Goal: Task Accomplishment & Management: Manage account settings

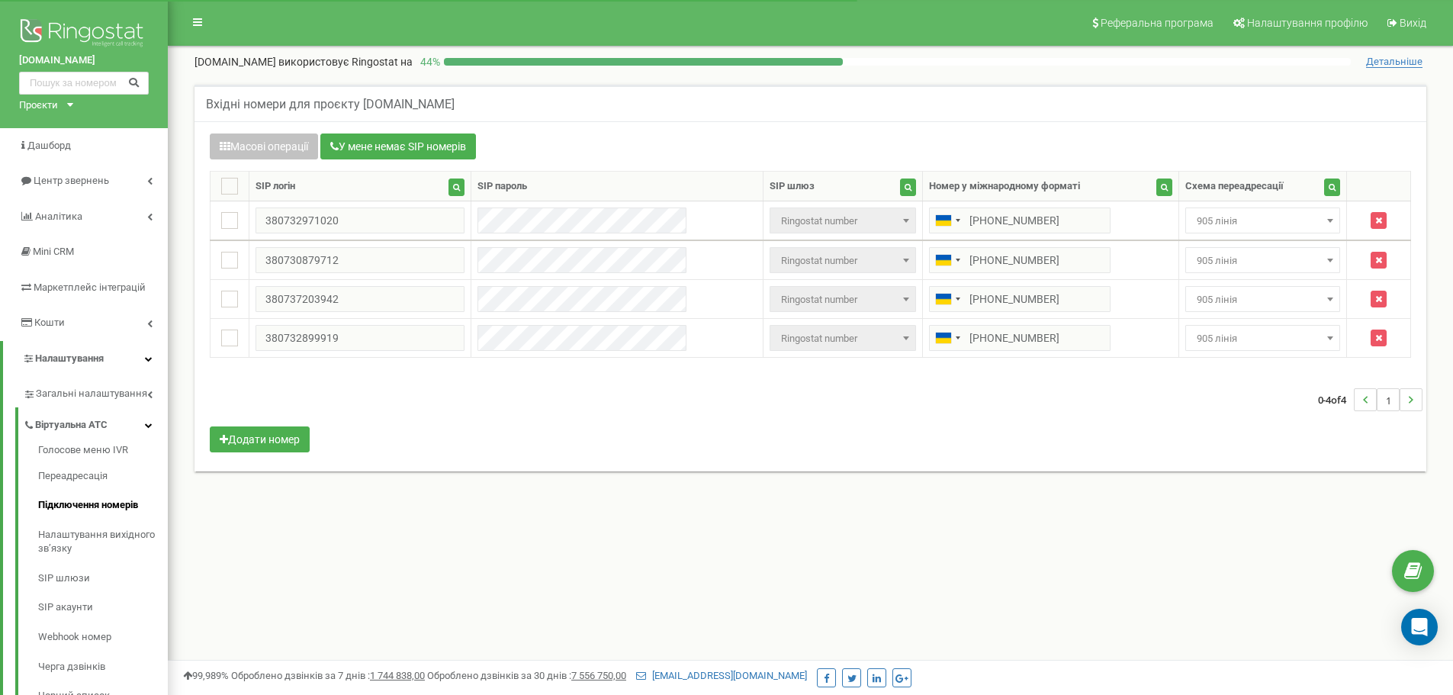
click at [1190, 235] on td "Не призначено 905 лінія Перерва 905 лінії, дзвінок на 902 main тимчасова переад…" at bounding box center [1263, 221] width 168 height 40
click at [1195, 242] on td "Не призначено 905 лінія Перерва 905 лінії, дзвінок на 902 main тимчасова переад…" at bounding box center [1263, 261] width 168 height 39
click at [1205, 230] on span "905 лінія" at bounding box center [1263, 221] width 144 height 21
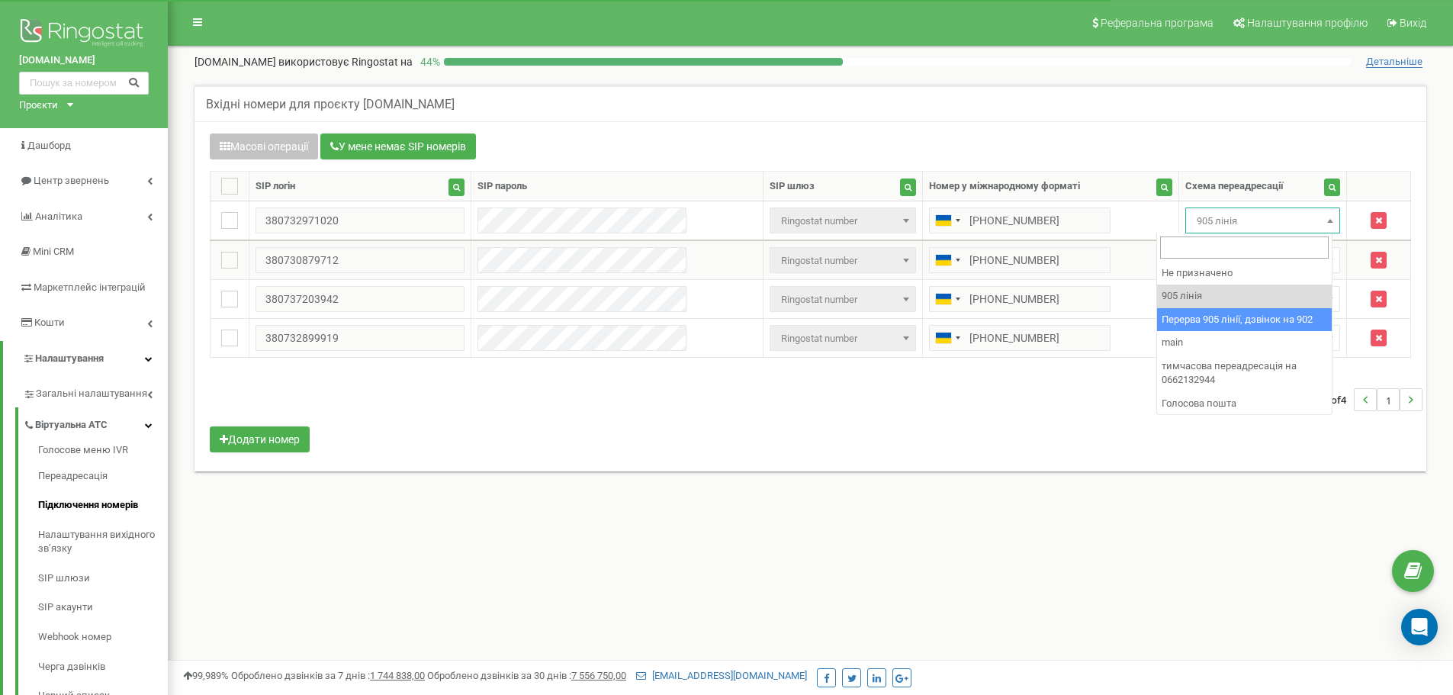
drag, startPoint x: 1191, startPoint y: 311, endPoint x: 1193, endPoint y: 269, distance: 42.0
select select "173564"
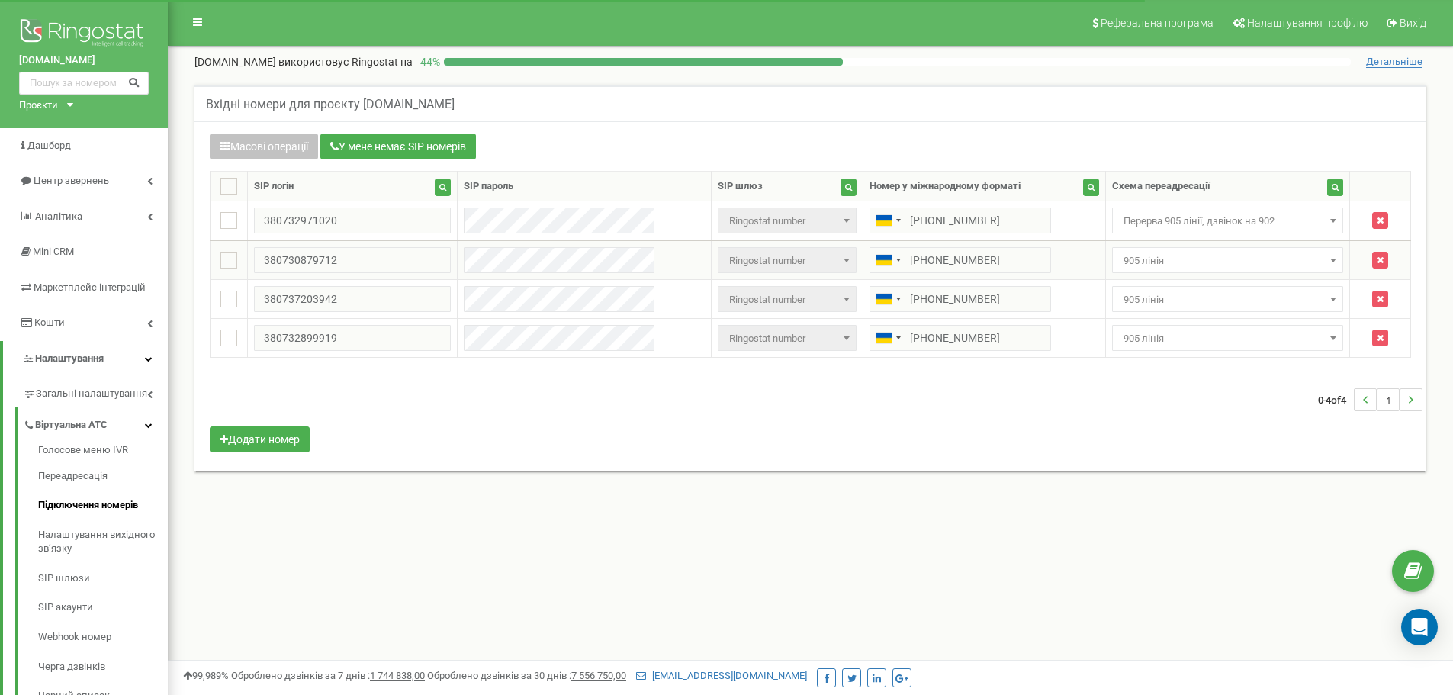
click at [1196, 261] on span "905 лінія" at bounding box center [1228, 260] width 221 height 21
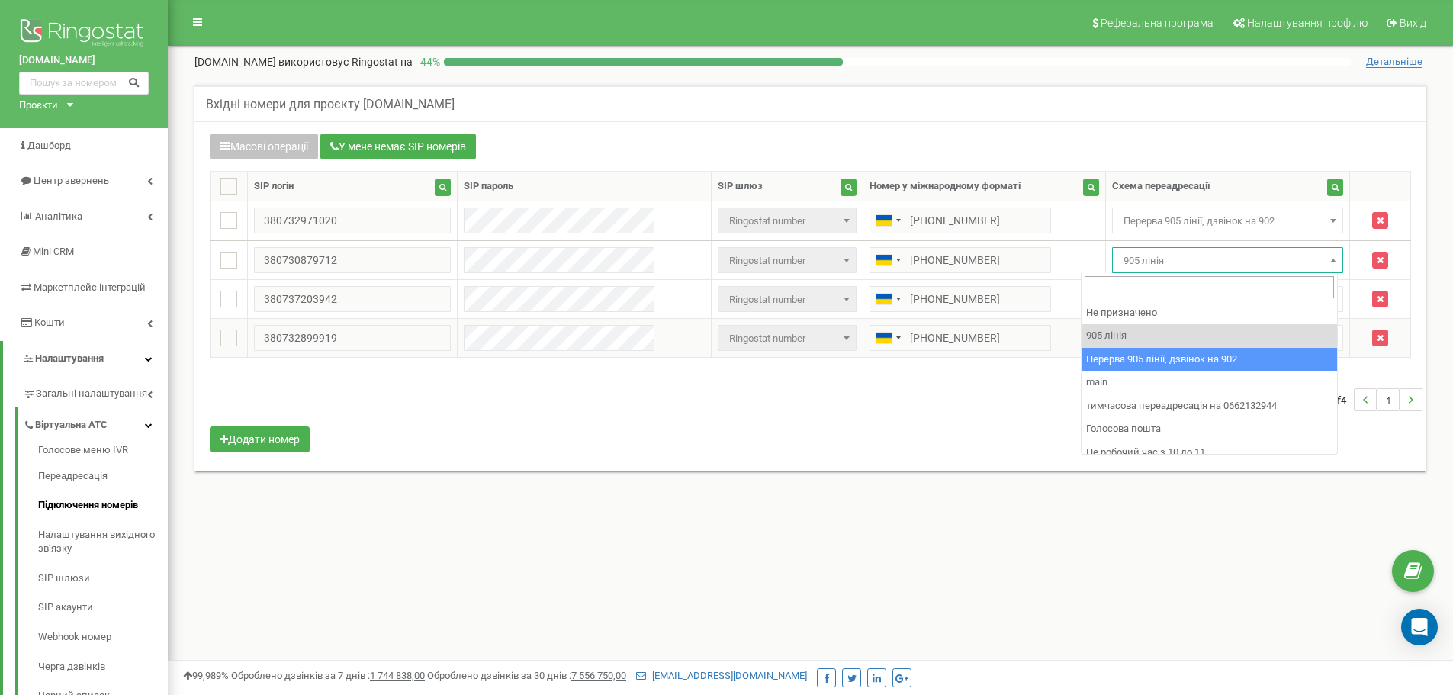
drag, startPoint x: 1160, startPoint y: 362, endPoint x: 1159, endPoint y: 352, distance: 10.7
select select "173564"
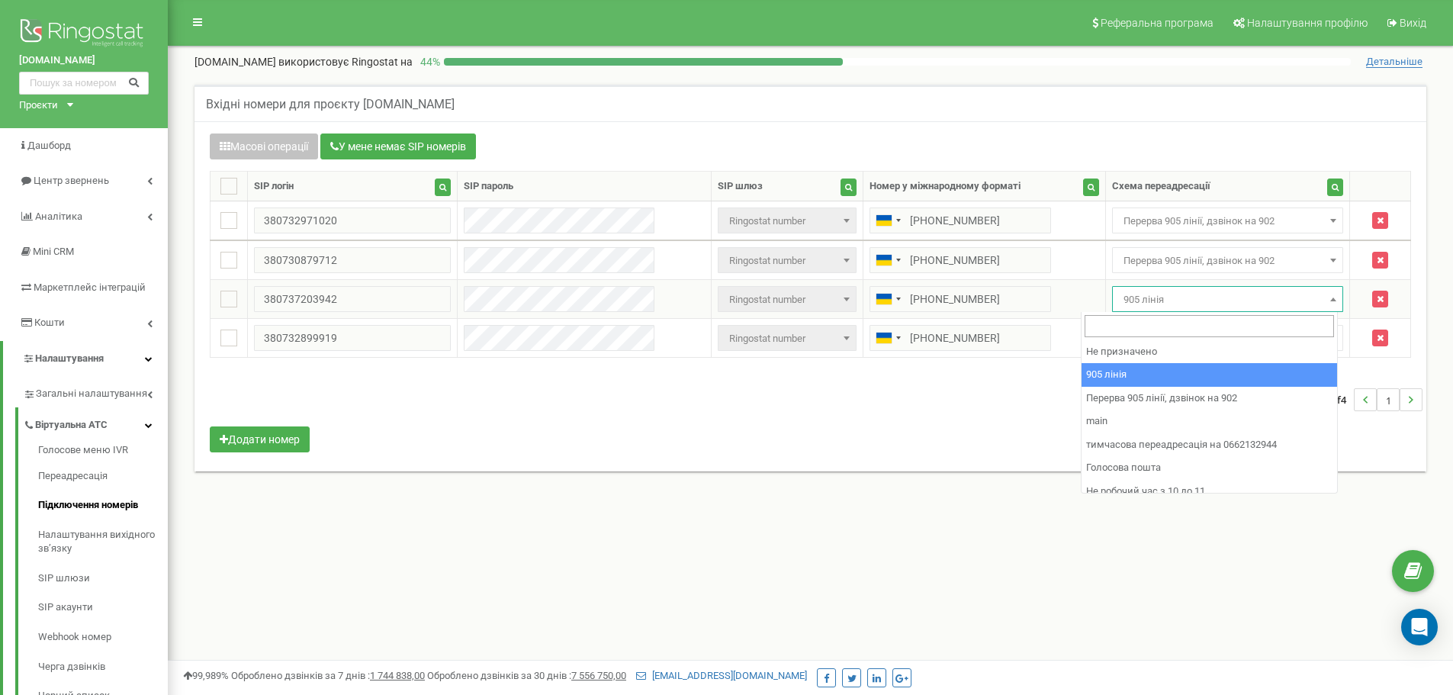
click at [1164, 308] on span "905 лінія" at bounding box center [1228, 299] width 221 height 21
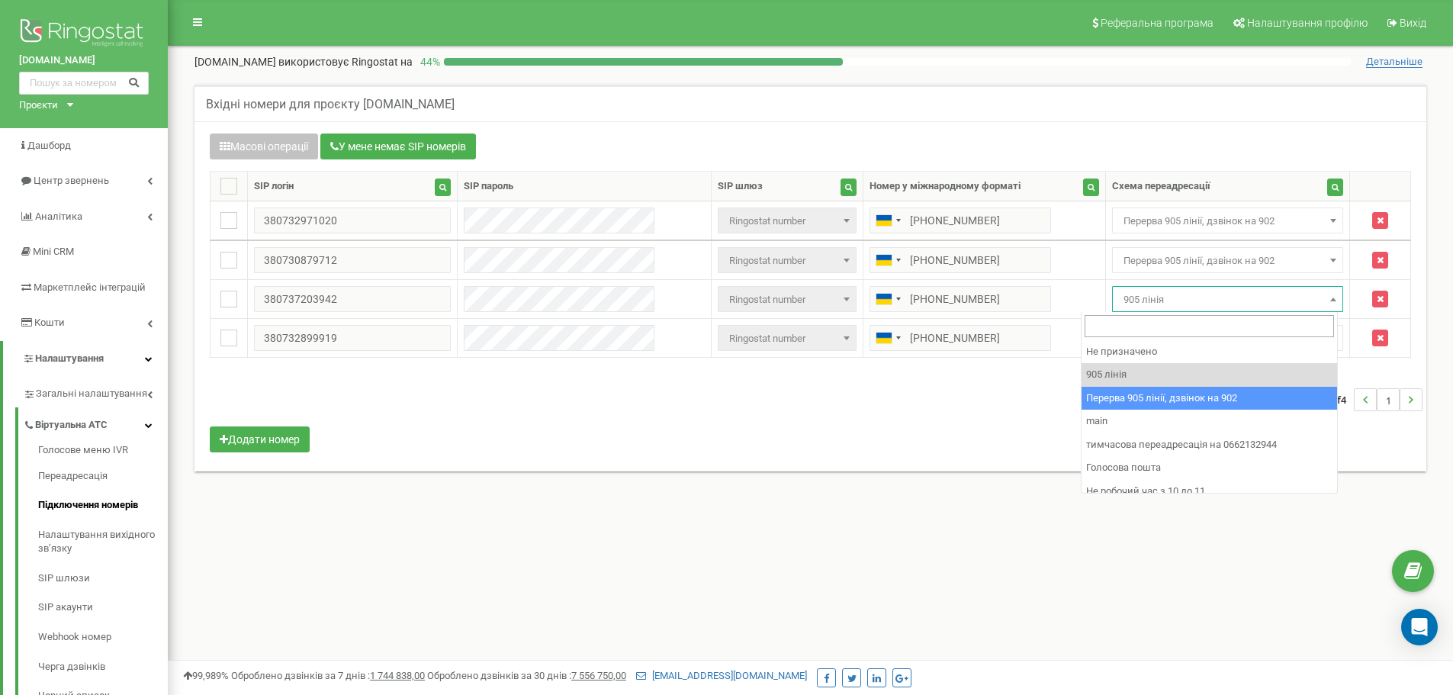
drag, startPoint x: 1138, startPoint y: 391, endPoint x: 1139, endPoint y: 366, distance: 24.4
select select "173564"
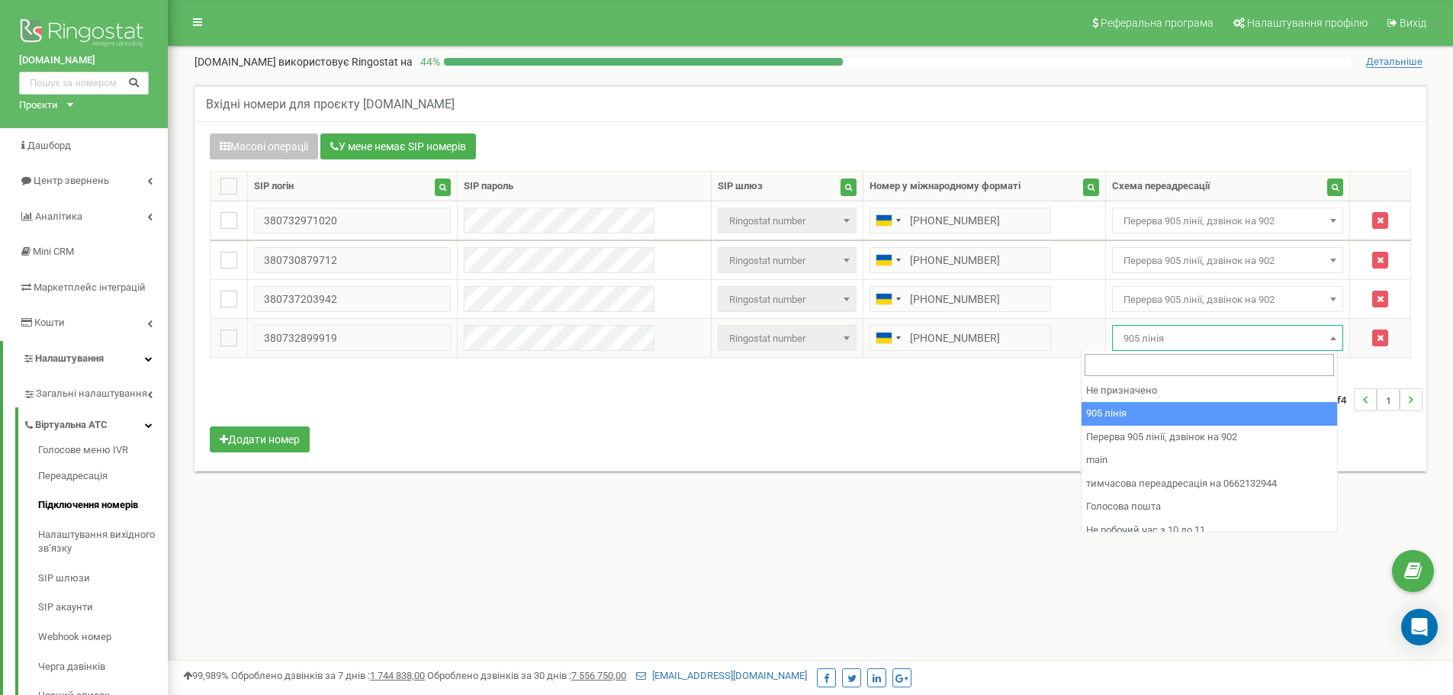
click at [1146, 343] on span "905 лінія" at bounding box center [1228, 338] width 221 height 21
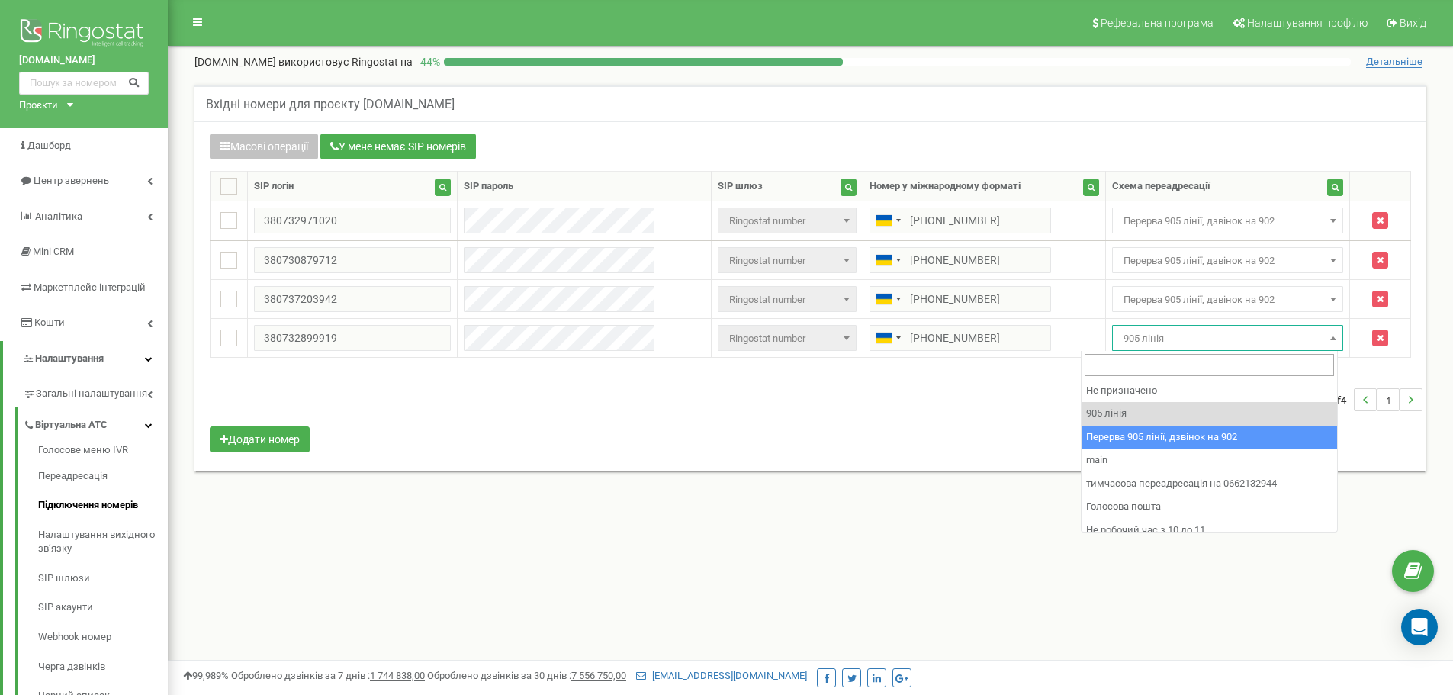
select select "173564"
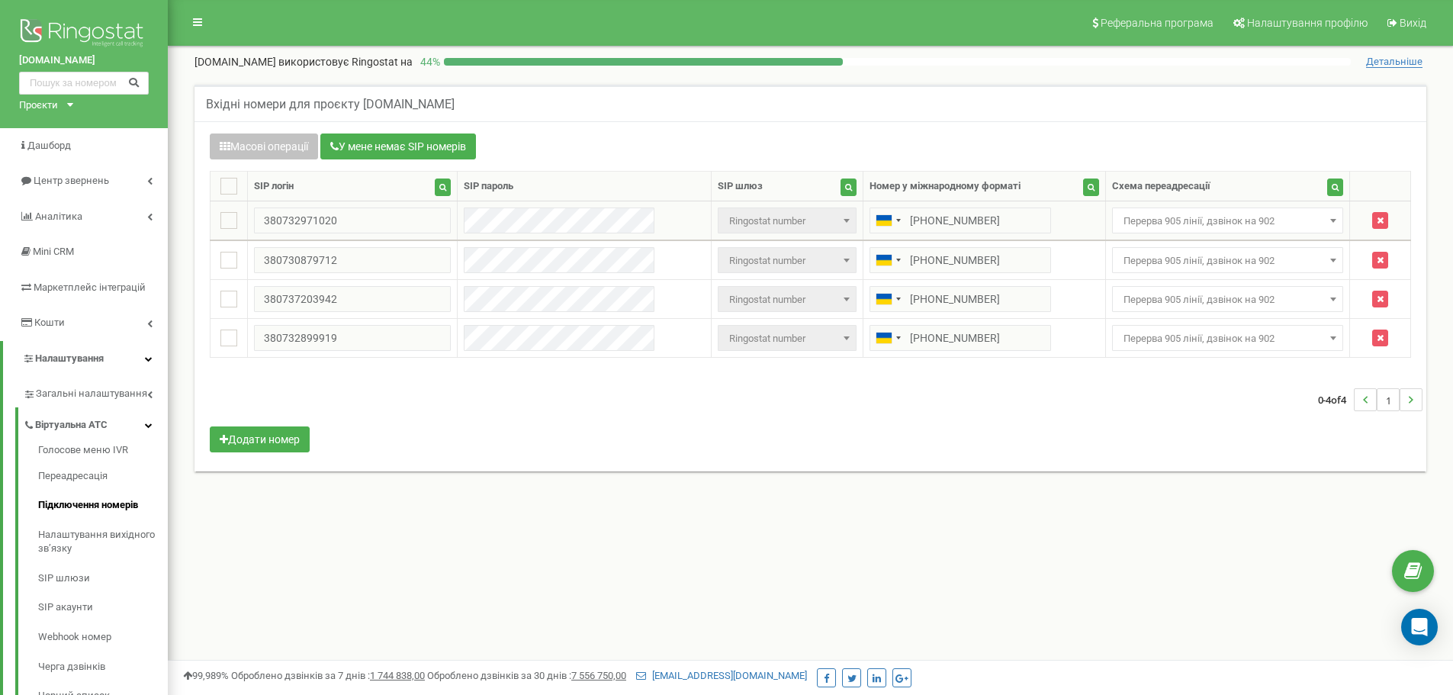
click at [1282, 224] on span "Перерва 905 лінії, дзвінок на 902" at bounding box center [1228, 221] width 221 height 21
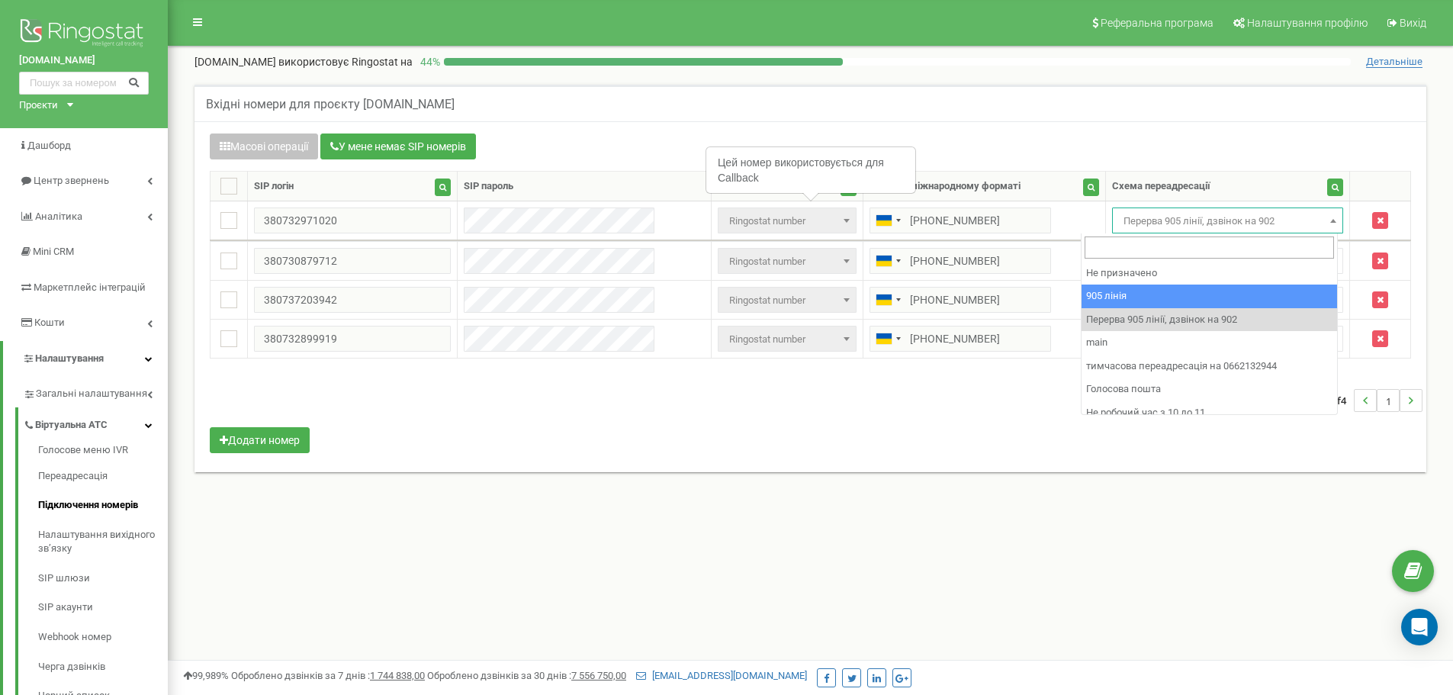
select select "173559"
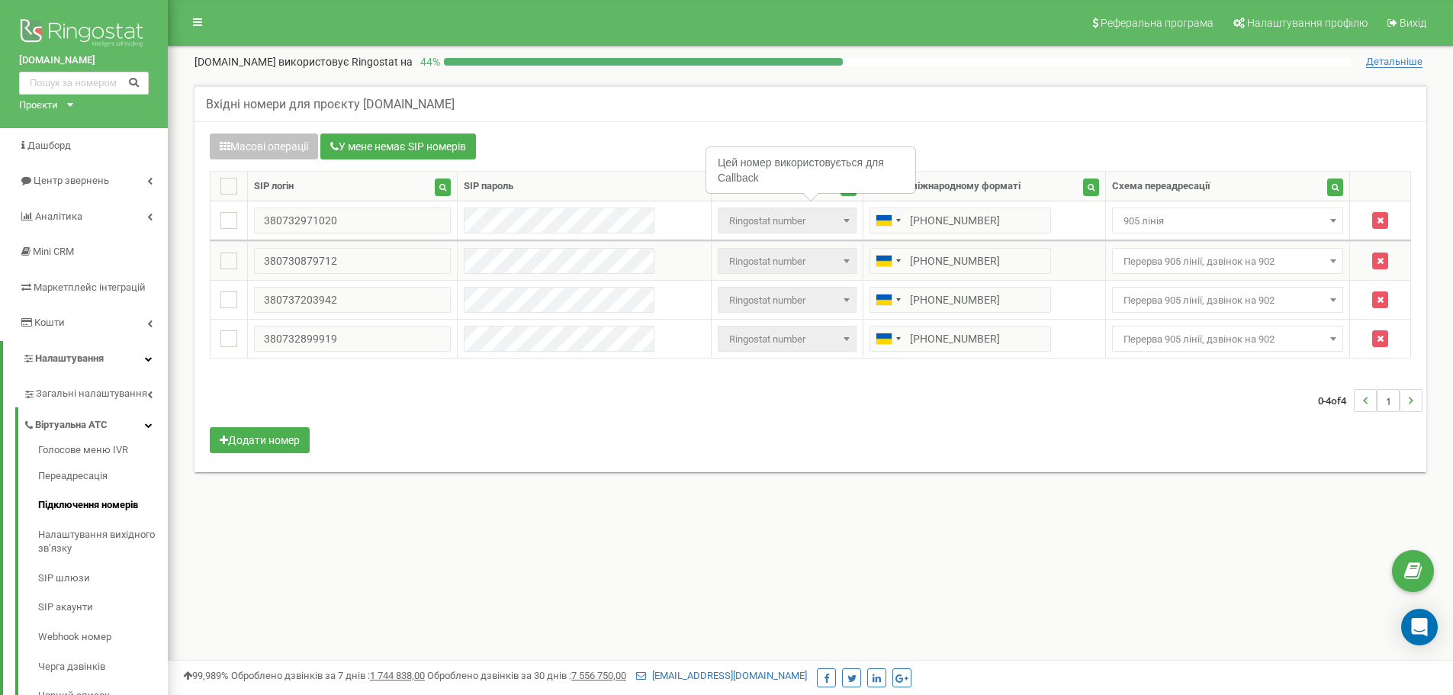
click at [1218, 259] on span "Перерва 905 лінії, дзвінок на 902" at bounding box center [1228, 261] width 221 height 21
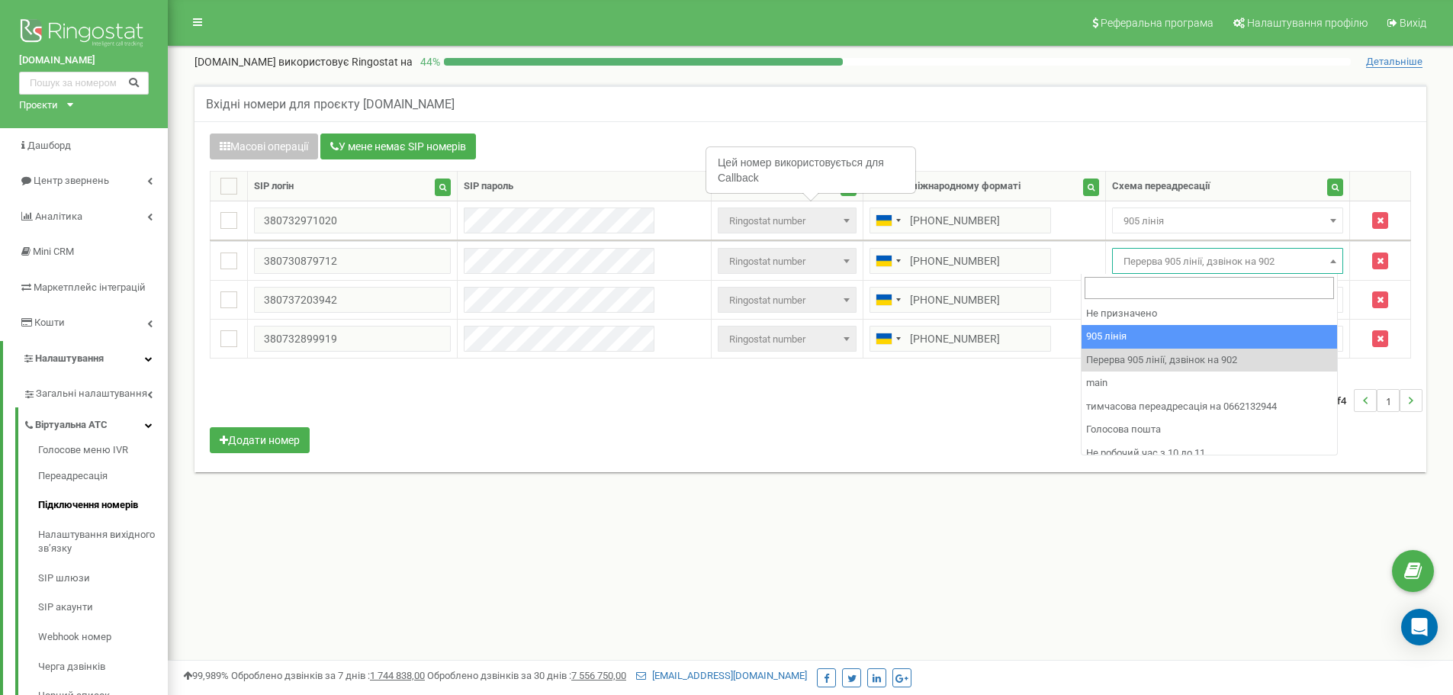
drag, startPoint x: 1183, startPoint y: 347, endPoint x: 1187, endPoint y: 304, distance: 42.9
select select "173559"
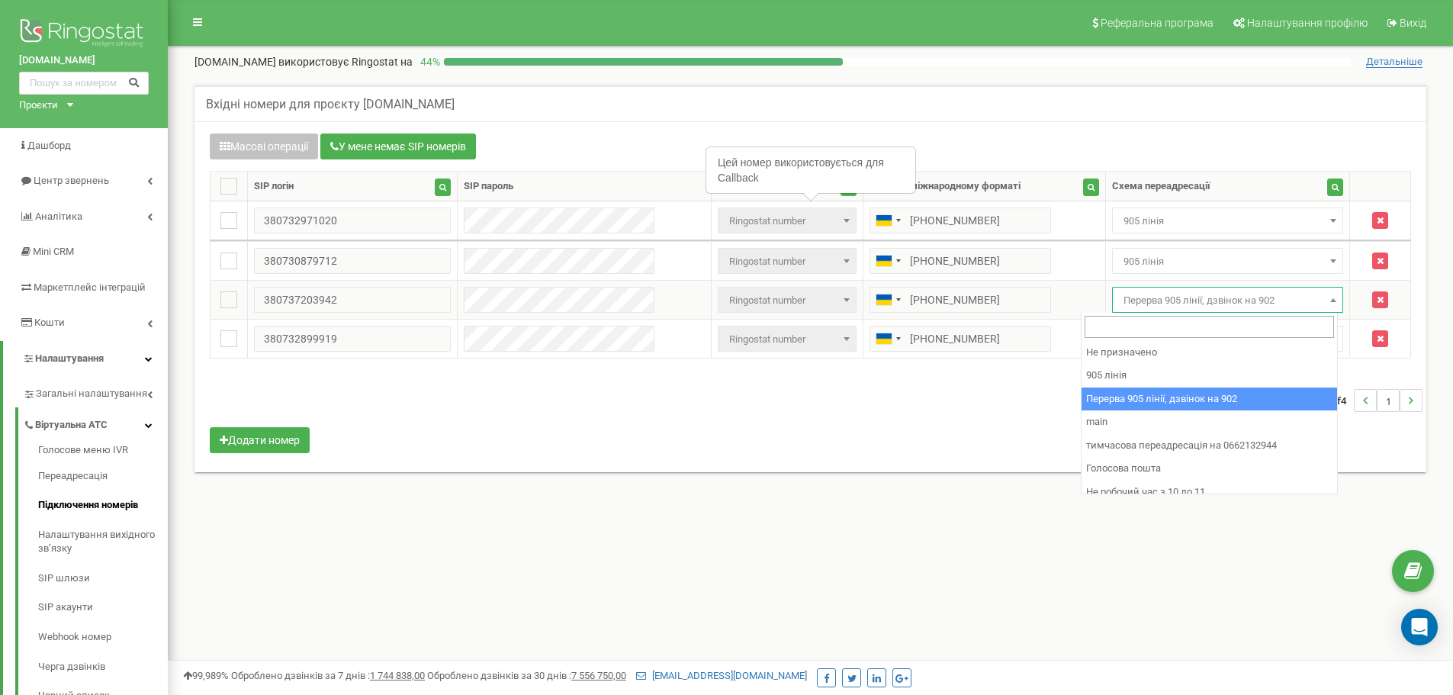
click at [1187, 304] on span "Перерва 905 лінії, дзвінок на 902" at bounding box center [1228, 300] width 221 height 21
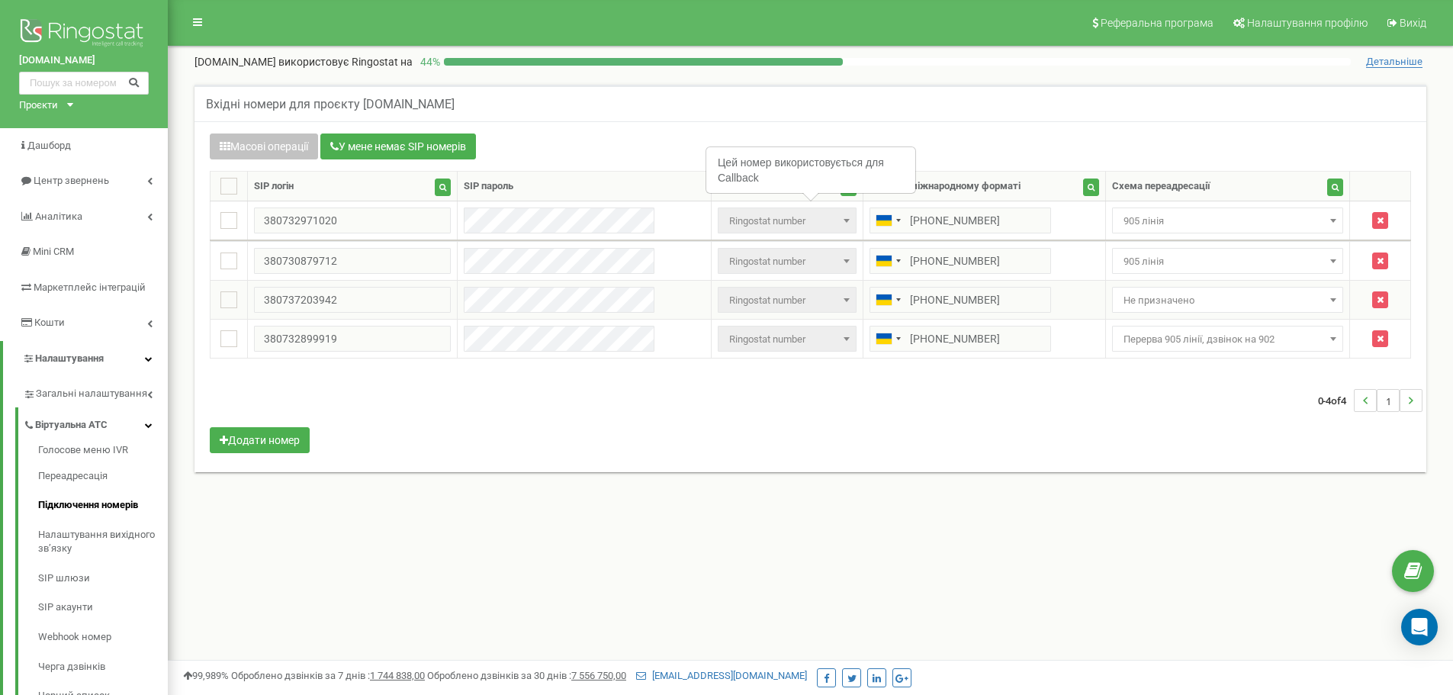
click at [1176, 300] on span "Не призначено" at bounding box center [1228, 300] width 221 height 21
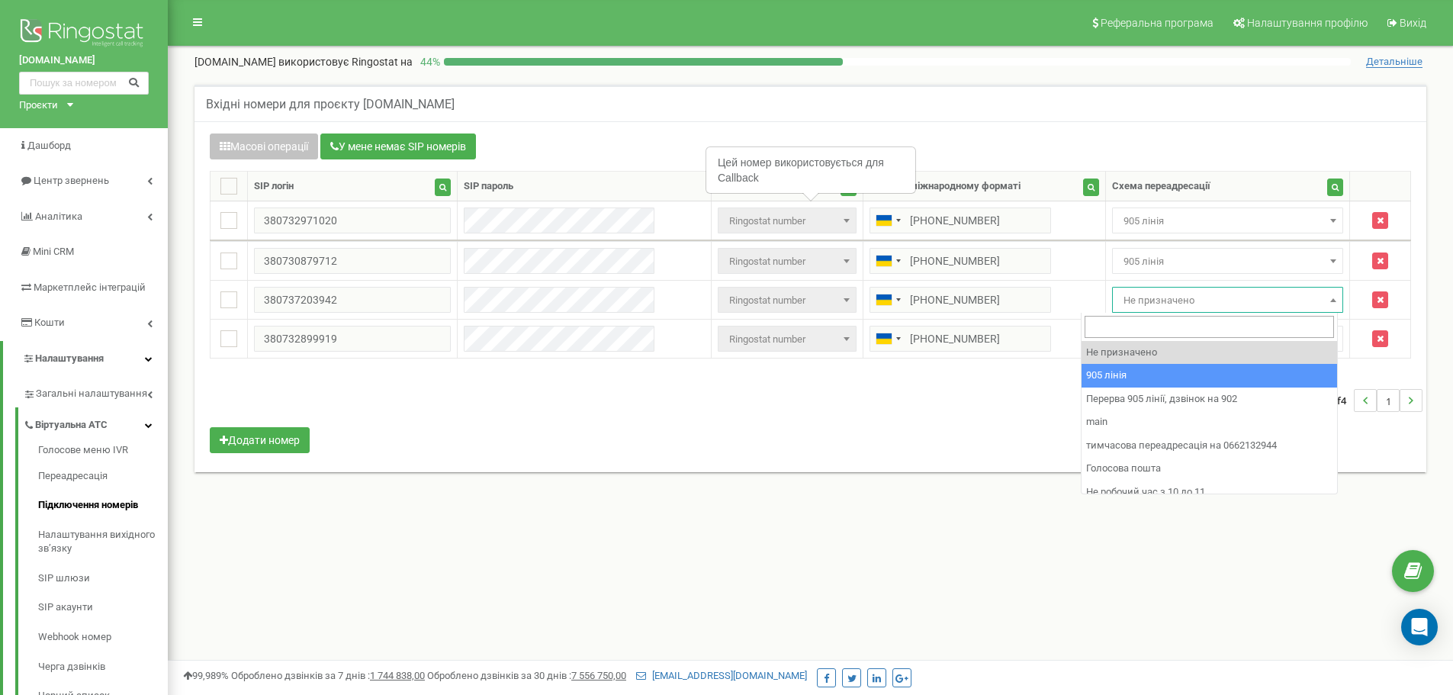
select select "173559"
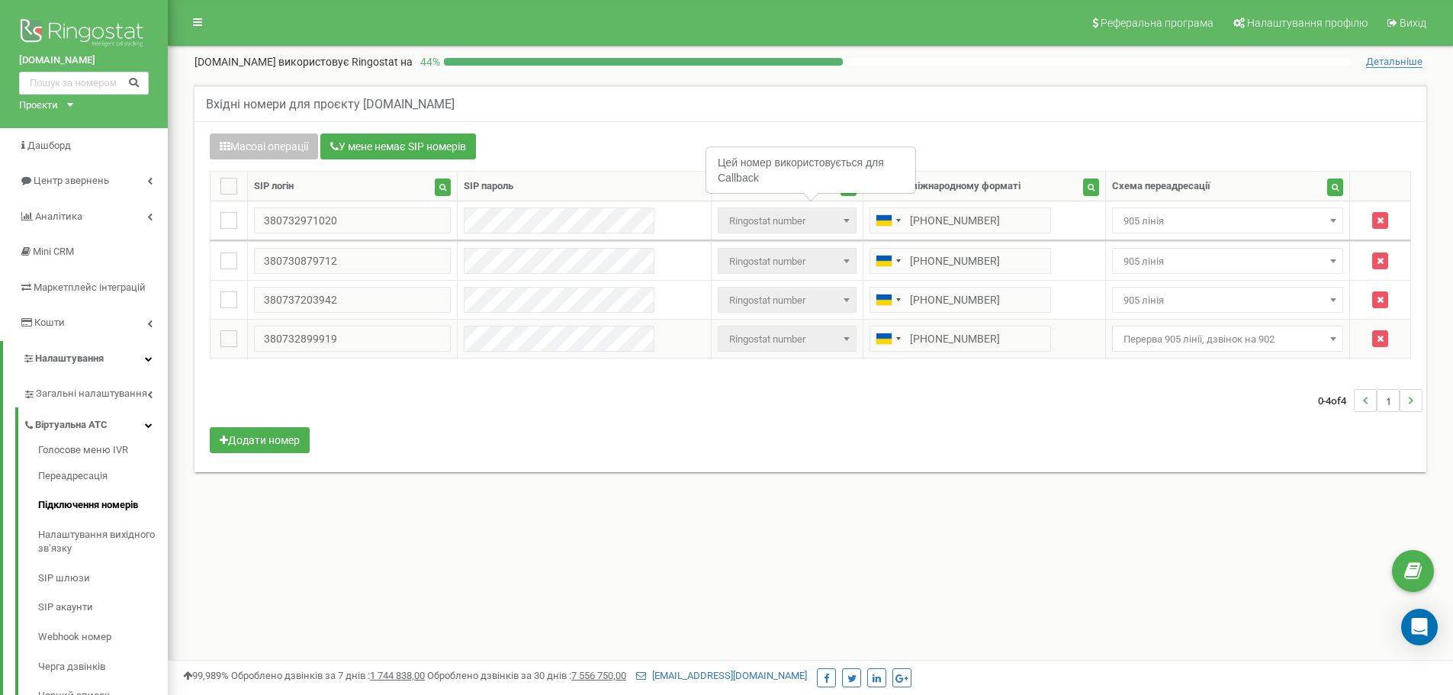
click at [1153, 330] on span "Перерва 905 лінії, дзвінок на 902" at bounding box center [1228, 339] width 221 height 21
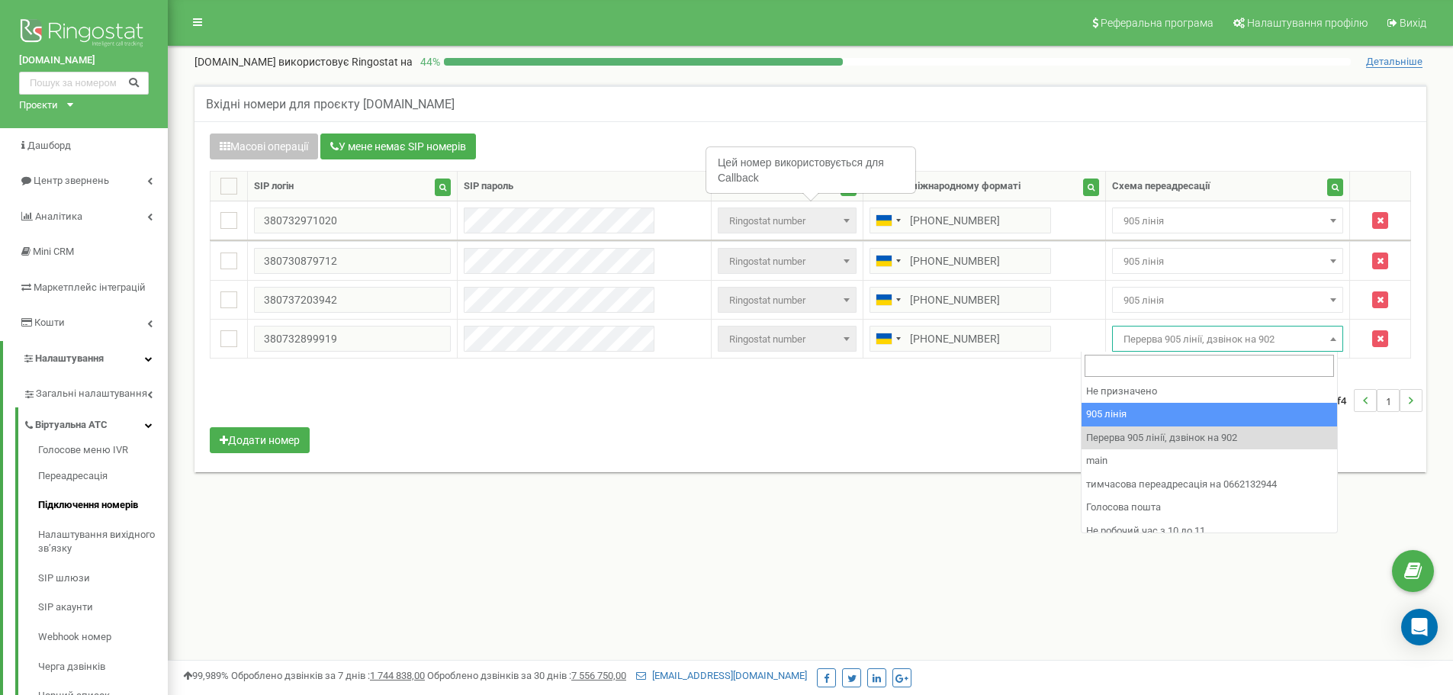
select select "173559"
